Goal: Find specific page/section: Find specific page/section

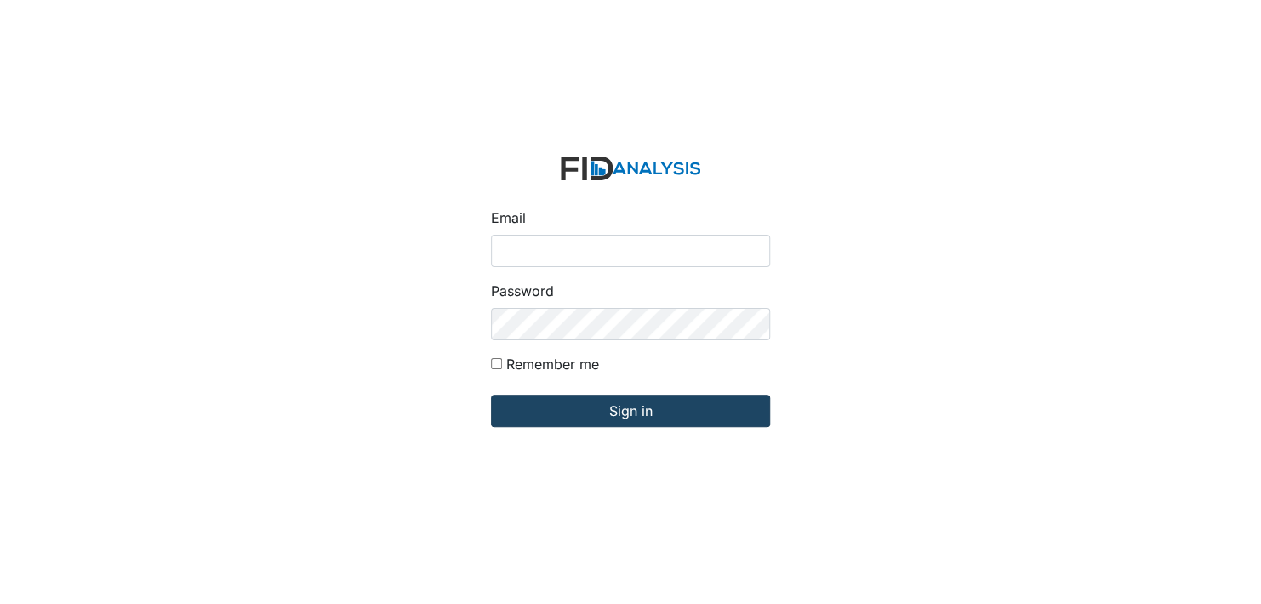
type input "[EMAIL_ADDRESS][DOMAIN_NAME]"
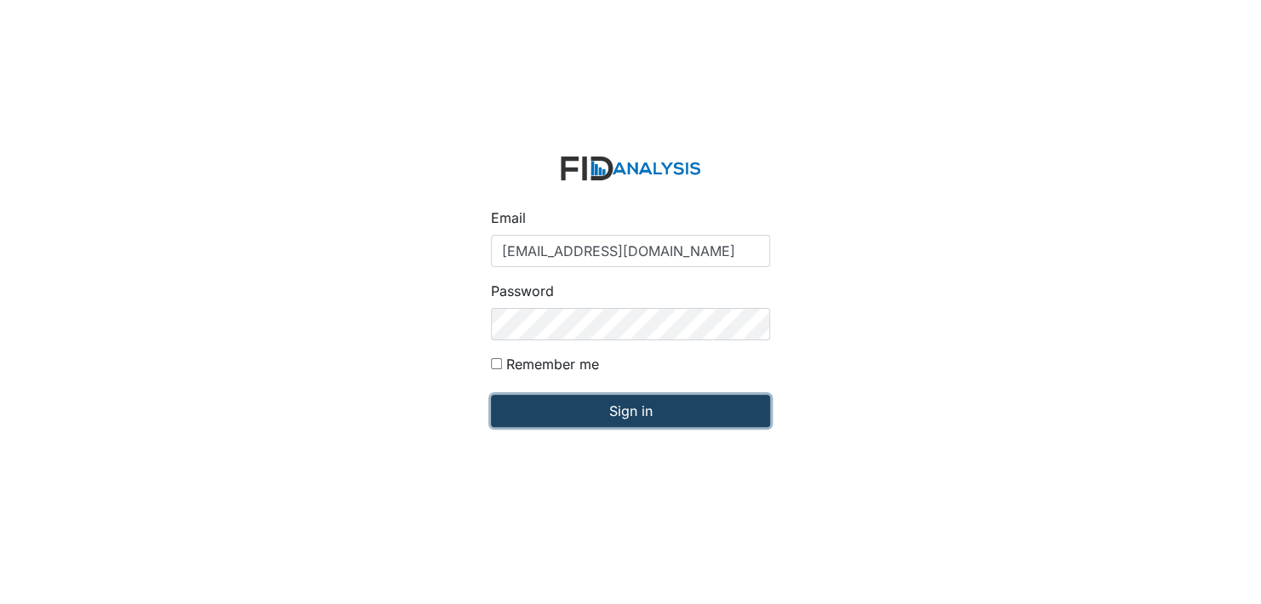
click at [631, 408] on input "Sign in" at bounding box center [630, 411] width 279 height 32
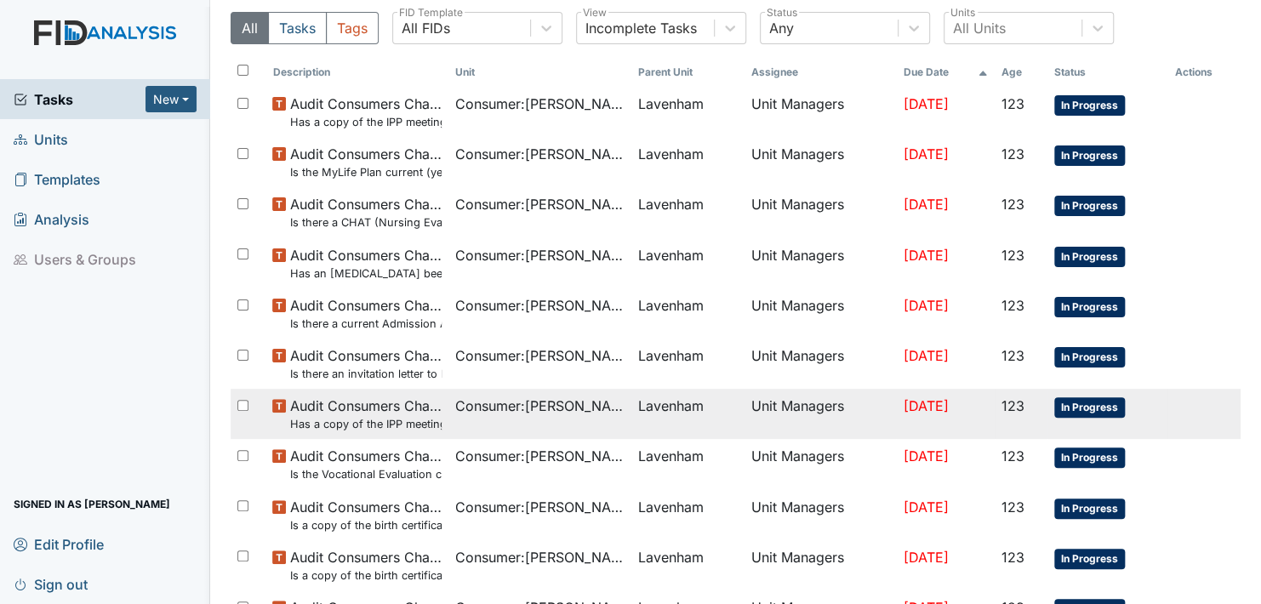
scroll to position [85, 0]
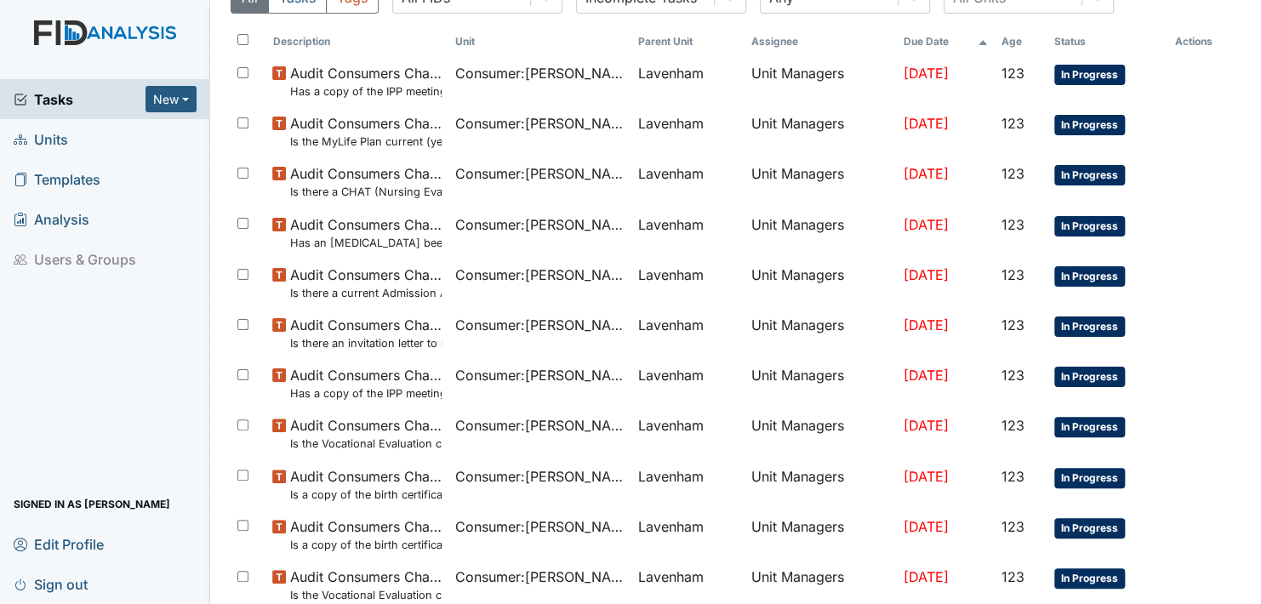
click at [38, 131] on span "Units" at bounding box center [41, 139] width 54 height 26
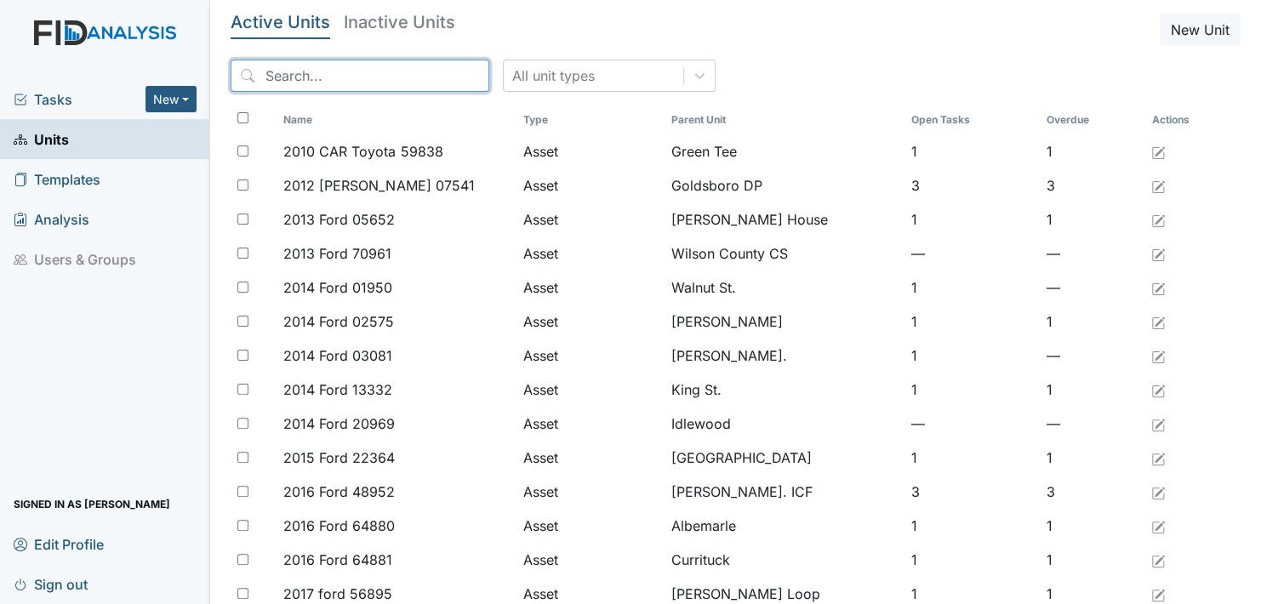
click at [352, 70] on input "search" at bounding box center [360, 76] width 259 height 32
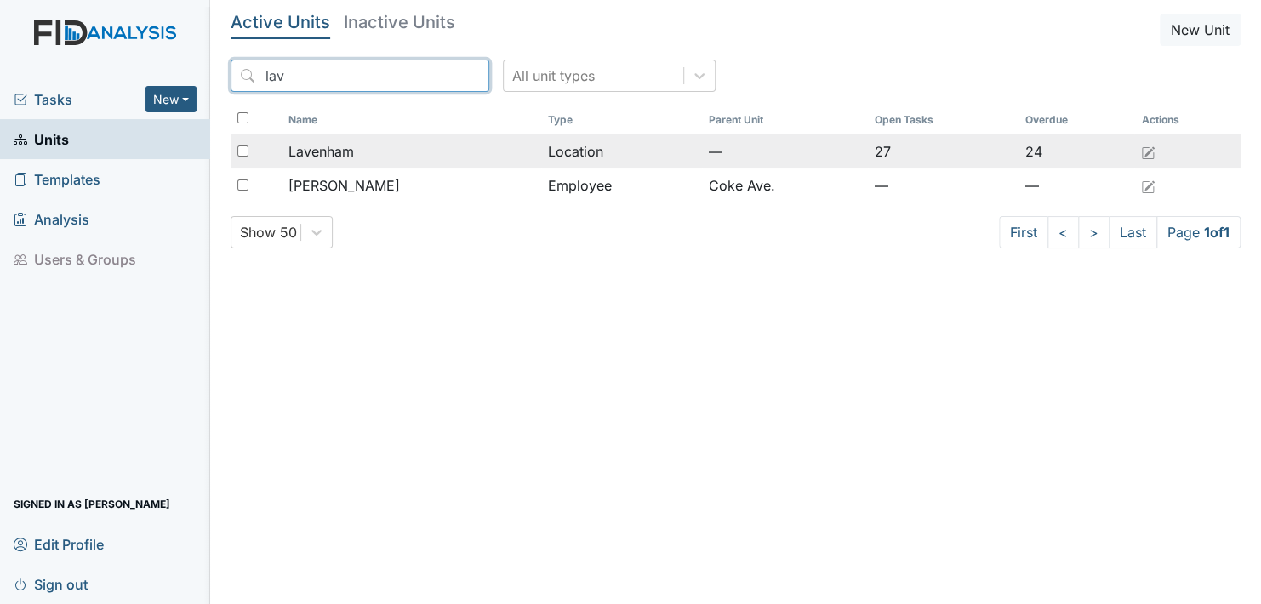
type input "lav"
click at [349, 145] on span "Lavenham" at bounding box center [322, 151] width 66 height 20
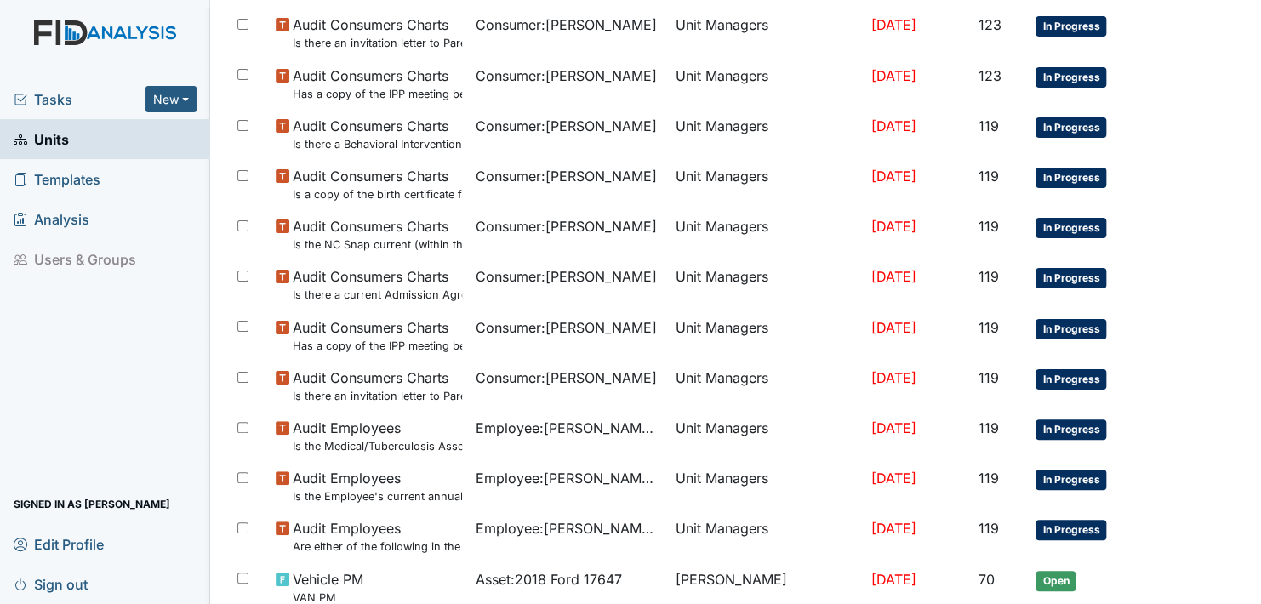
scroll to position [1218, 0]
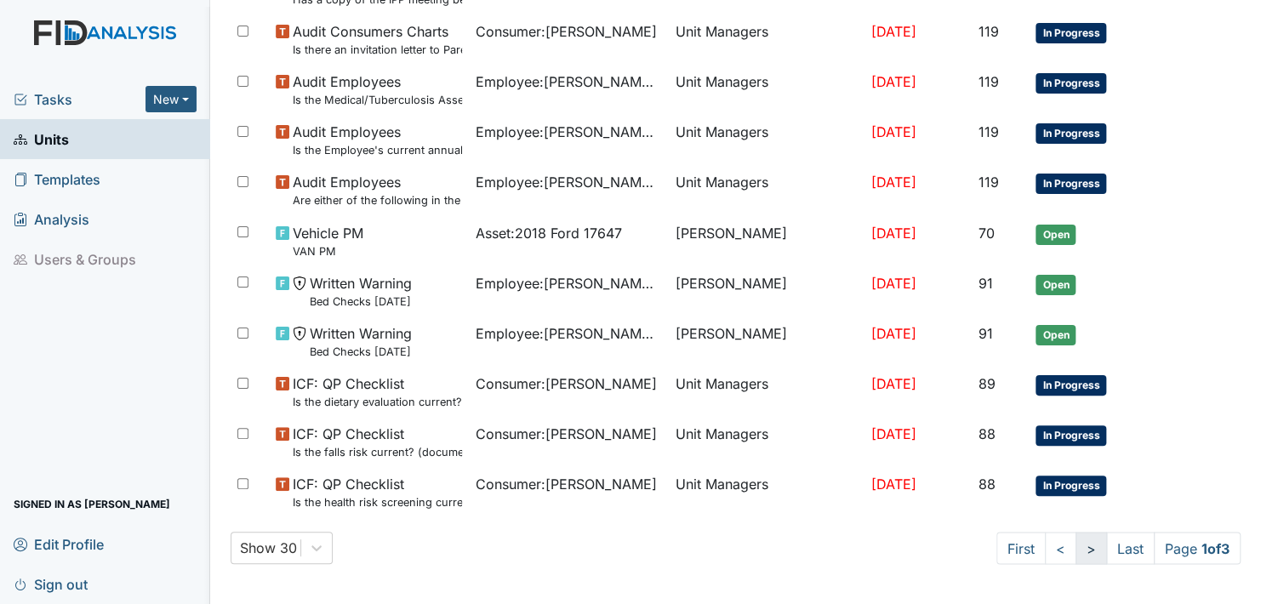
click at [1076, 551] on link ">" at bounding box center [1091, 548] width 31 height 32
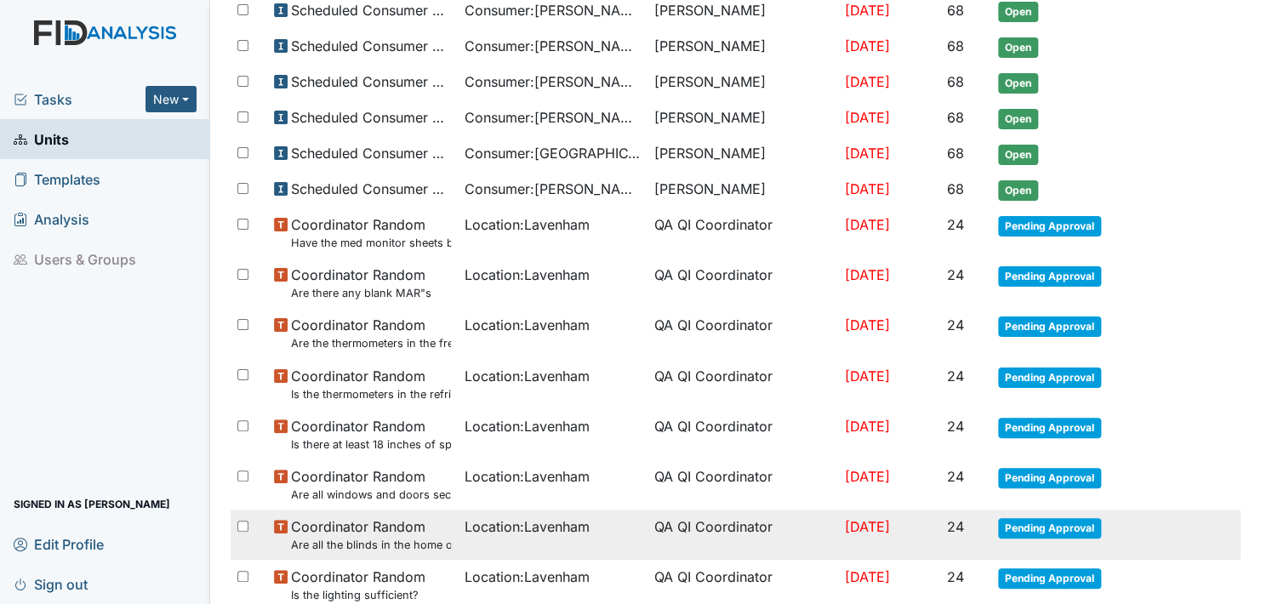
scroll to position [1126, 0]
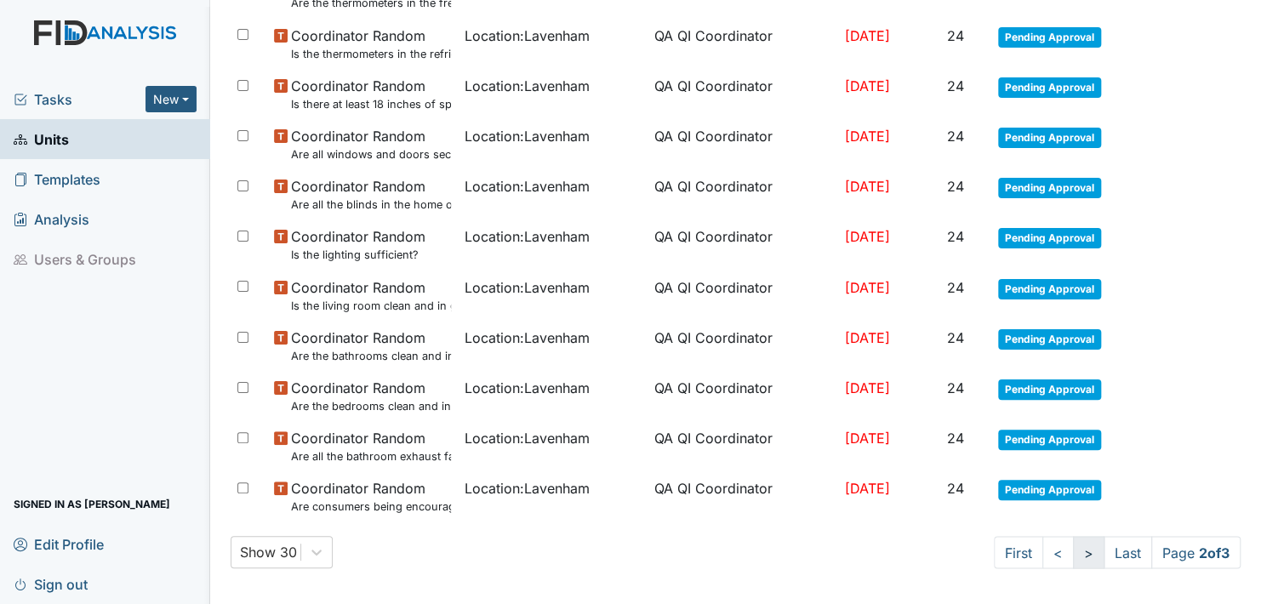
click at [1073, 543] on link ">" at bounding box center [1088, 552] width 31 height 32
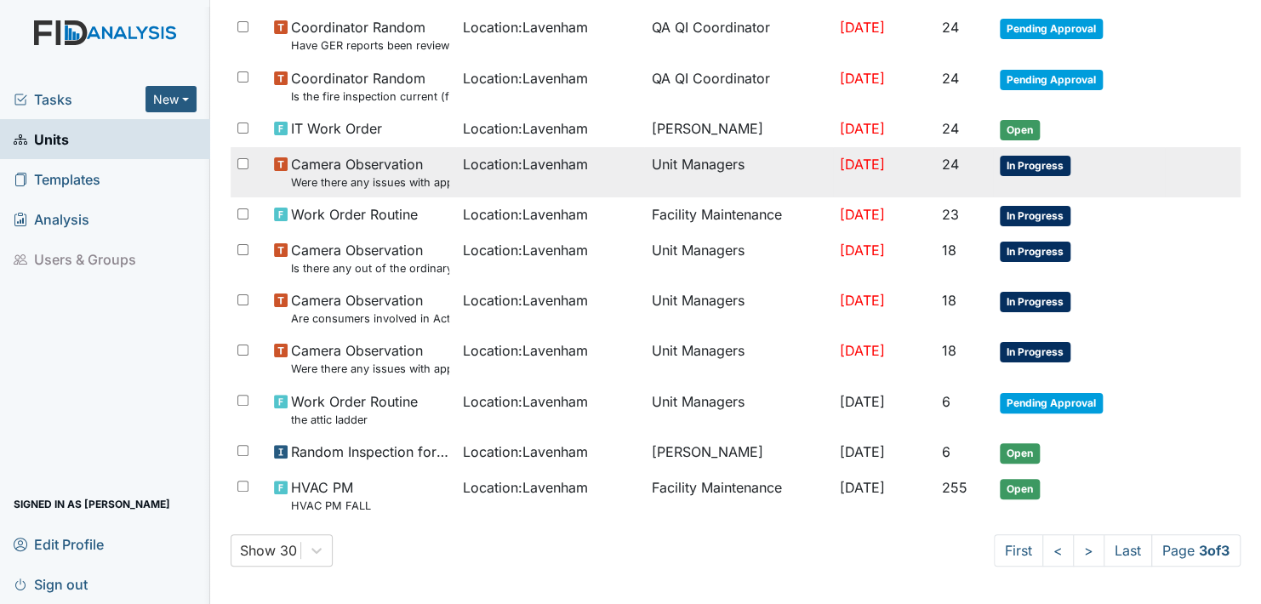
scroll to position [0, 0]
